Goal: Task Accomplishment & Management: Manage account settings

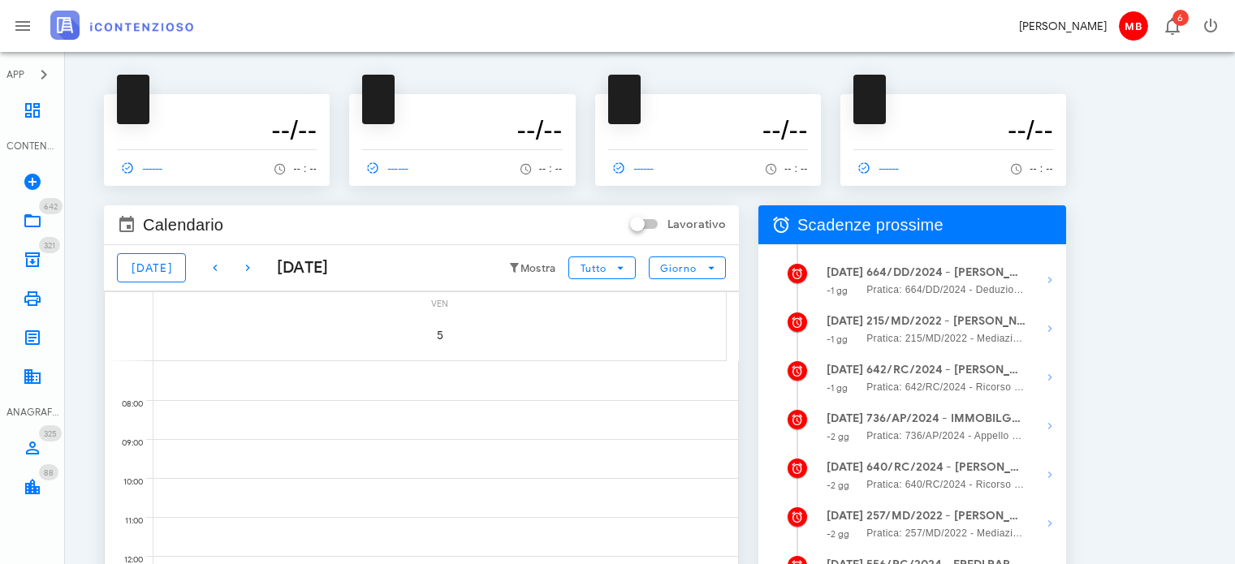
scroll to position [162, 0]
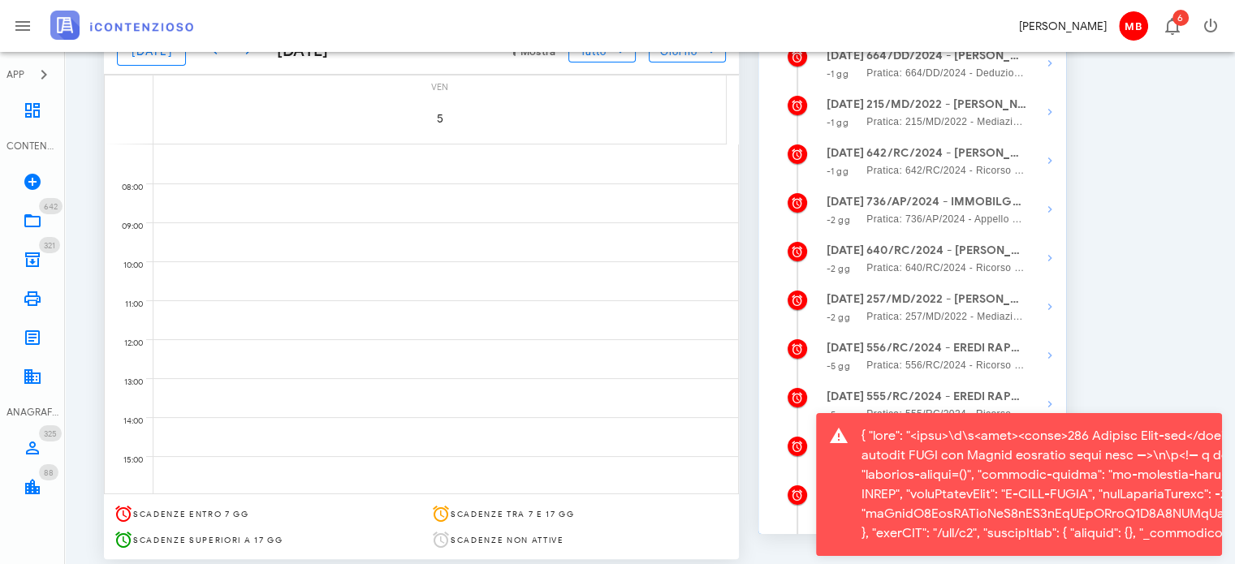
scroll to position [244, 0]
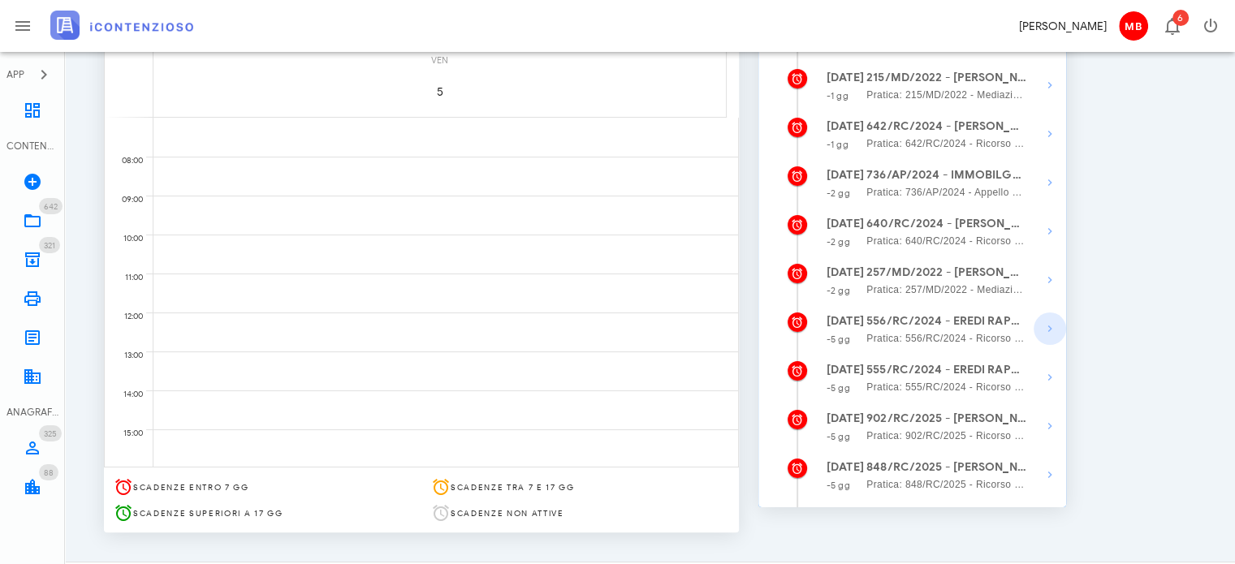
click at [1052, 336] on icon "button" at bounding box center [1049, 328] width 19 height 19
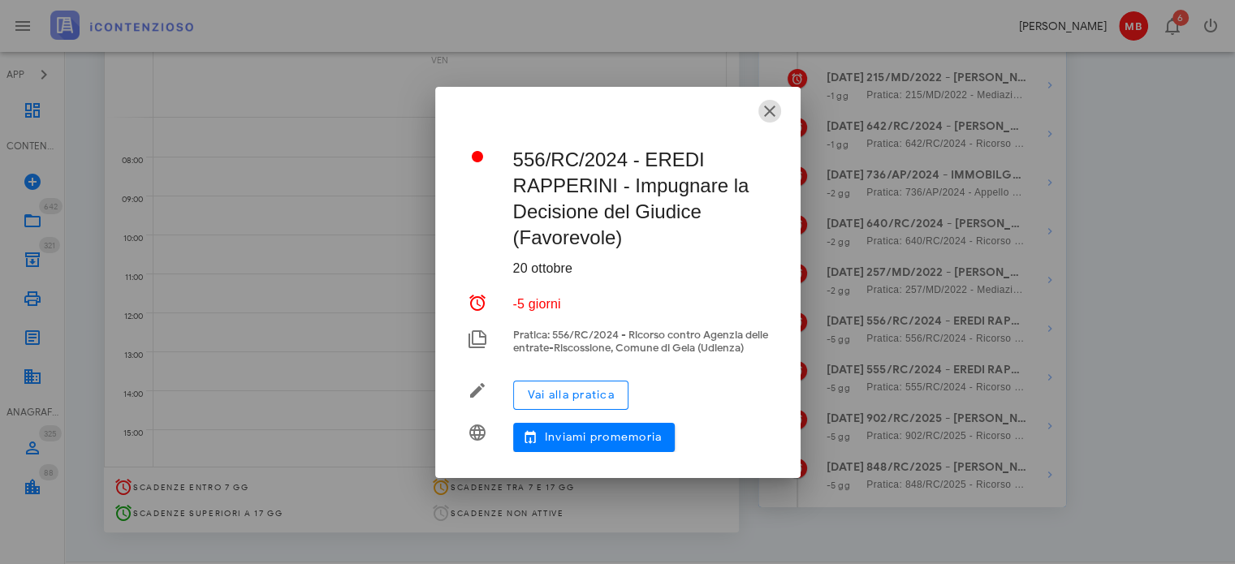
click at [771, 107] on icon "button" at bounding box center [769, 110] width 19 height 19
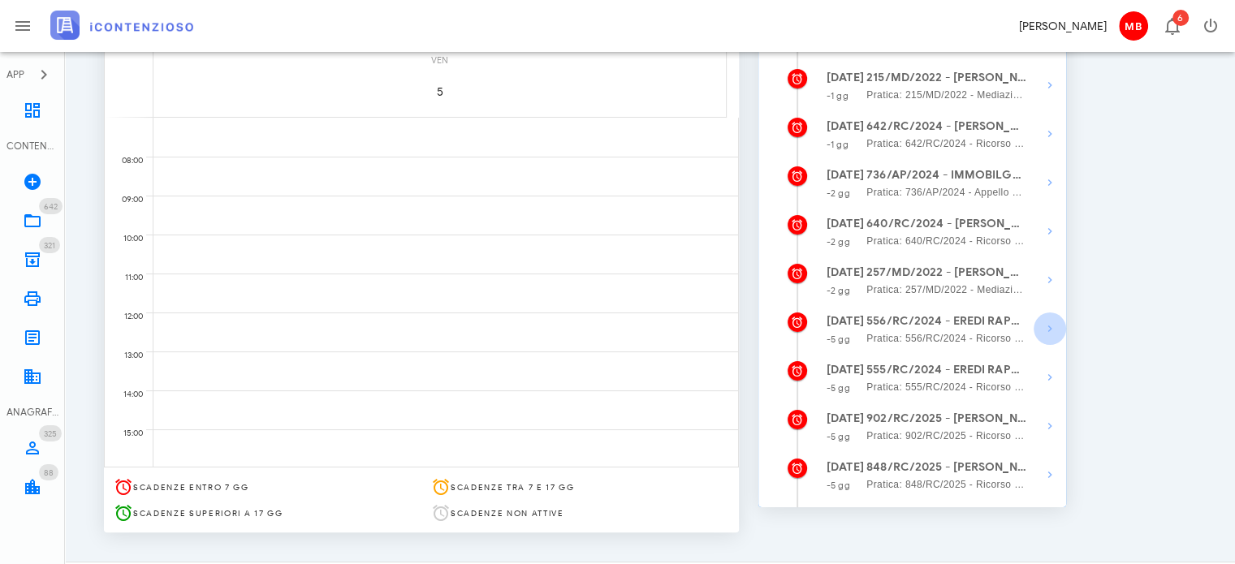
click at [1049, 334] on icon "button" at bounding box center [1049, 328] width 19 height 19
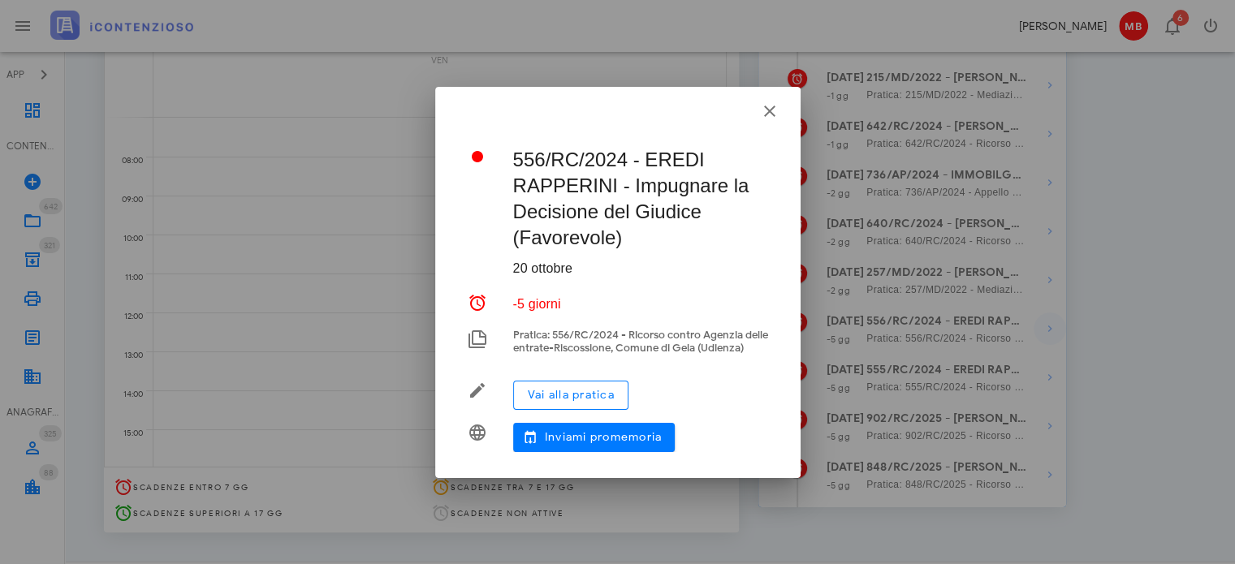
click at [1049, 334] on div at bounding box center [617, 282] width 1235 height 564
click at [768, 107] on icon "button" at bounding box center [769, 110] width 19 height 19
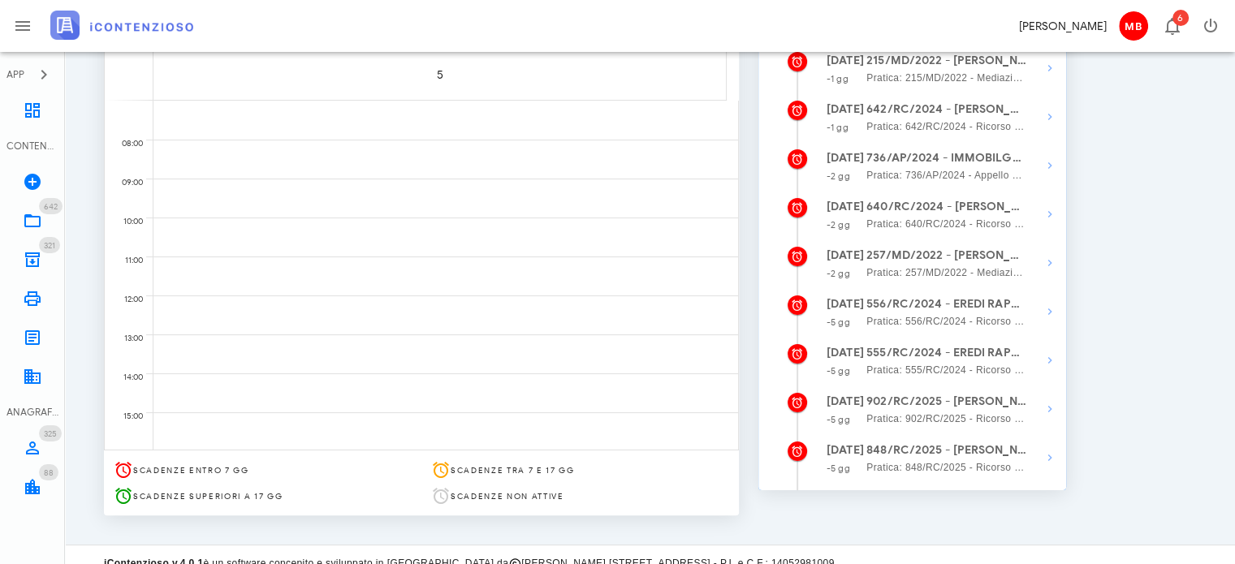
scroll to position [278, 0]
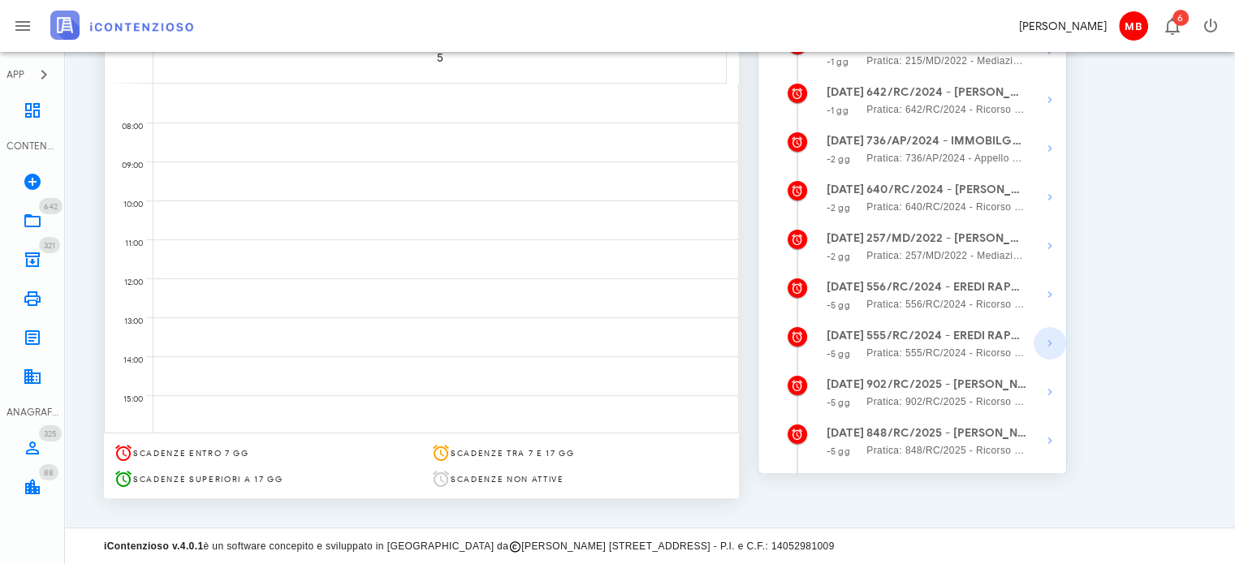
click at [1049, 349] on icon "button" at bounding box center [1049, 343] width 19 height 19
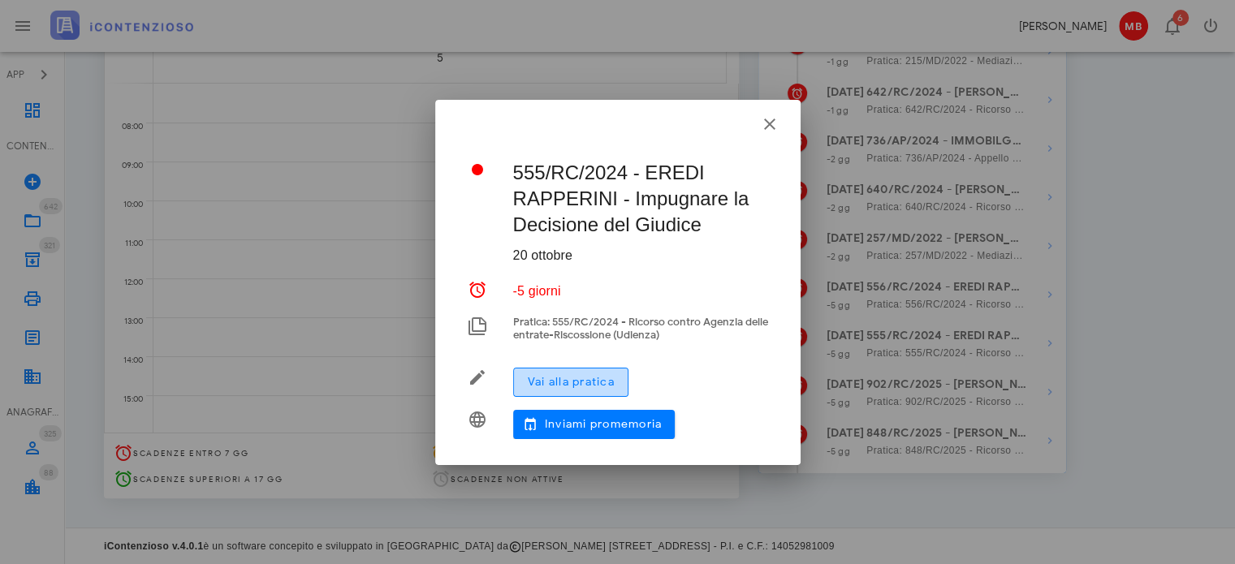
click at [622, 375] on button "Vai alla pratica" at bounding box center [570, 382] width 115 height 29
